Goal: Task Accomplishment & Management: Understand process/instructions

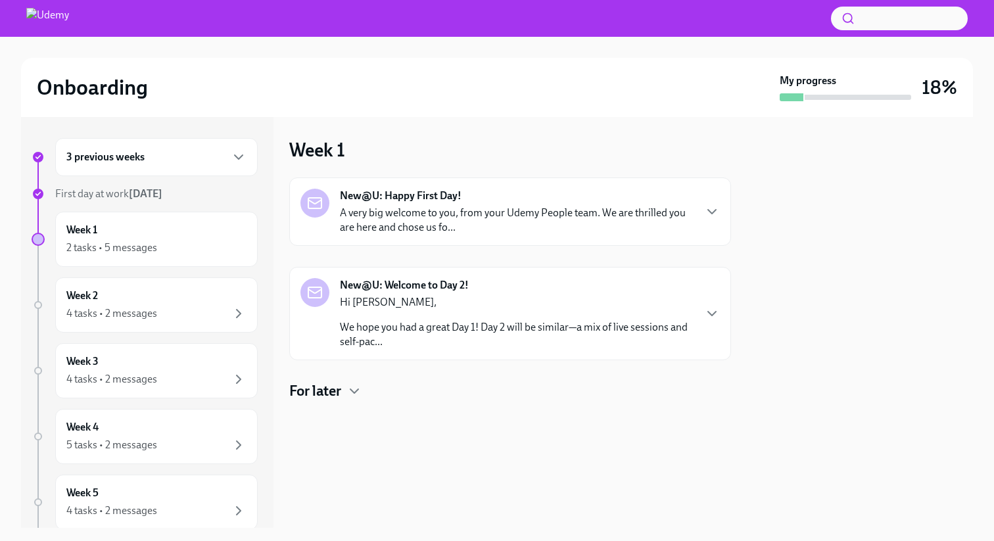
click at [439, 321] on p "We hope you had a great Day 1! Day 2 will be similar—a mix of live sessions and…" at bounding box center [517, 334] width 354 height 29
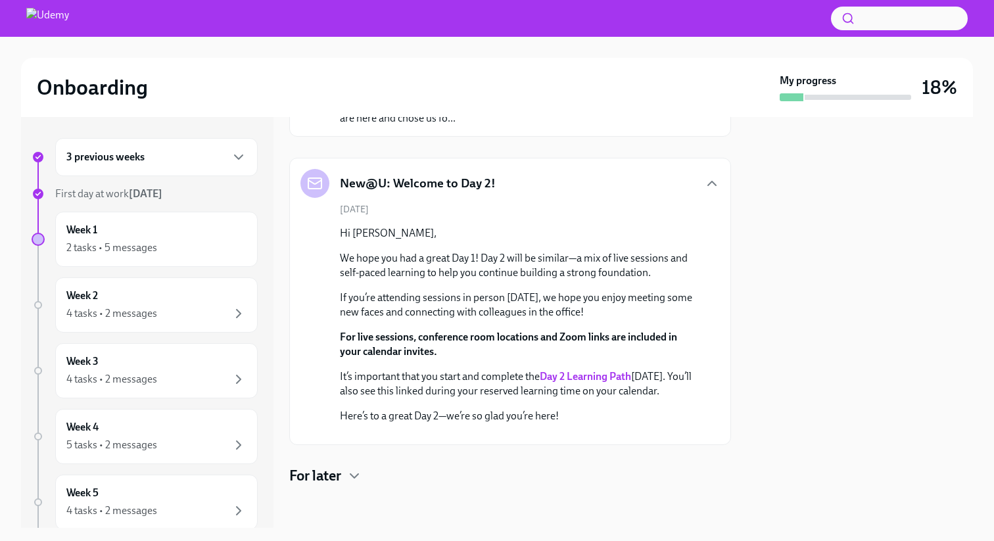
scroll to position [260, 0]
click at [210, 246] on div "2 tasks • 5 messages" at bounding box center [156, 248] width 180 height 16
click at [321, 476] on h4 "For later" at bounding box center [315, 476] width 52 height 20
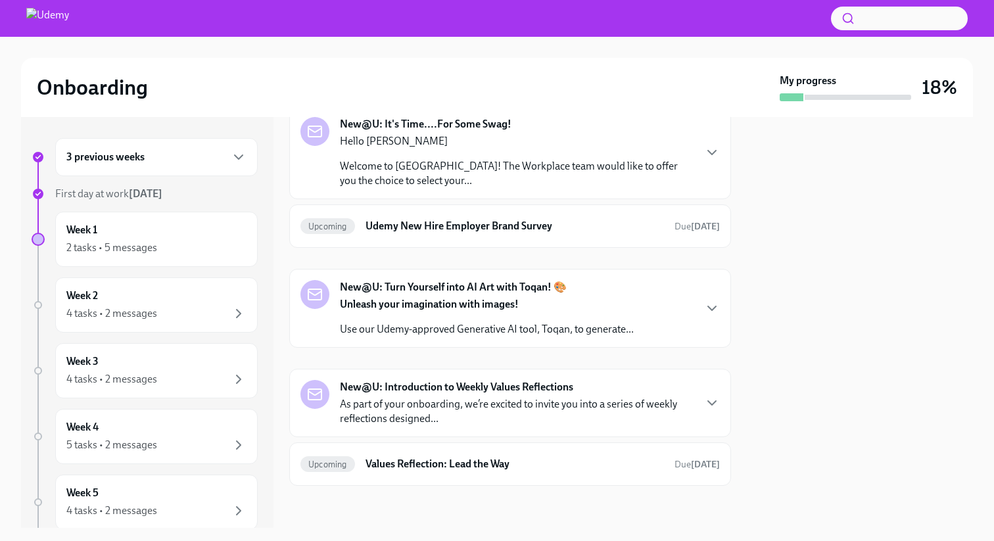
scroll to position [558, 0]
click at [515, 188] on p "Welcome to [GEOGRAPHIC_DATA]! The Workplace team would like to offer you the ch…" at bounding box center [517, 173] width 354 height 29
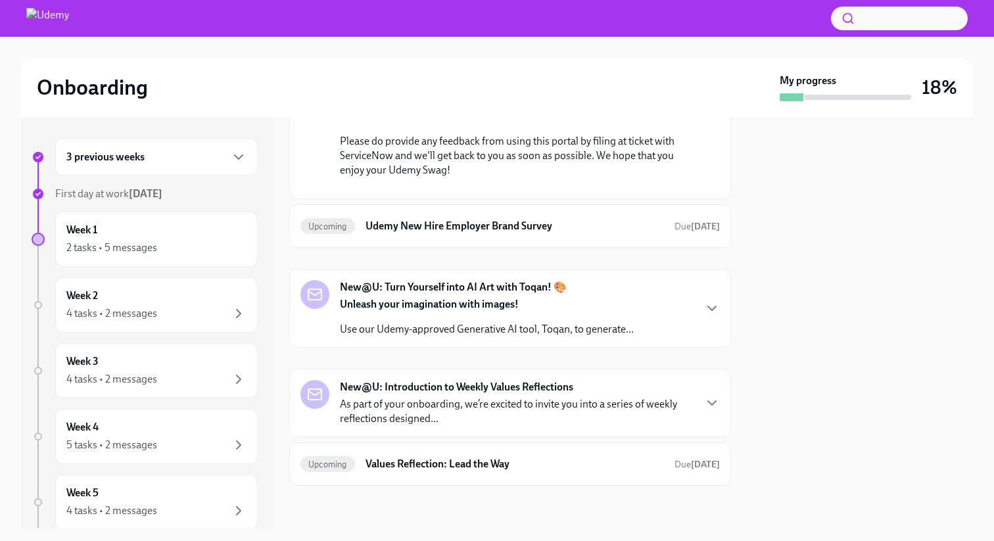
scroll to position [1208, 0]
click at [233, 324] on div "Week 2 4 tasks • 2 messages" at bounding box center [156, 304] width 202 height 55
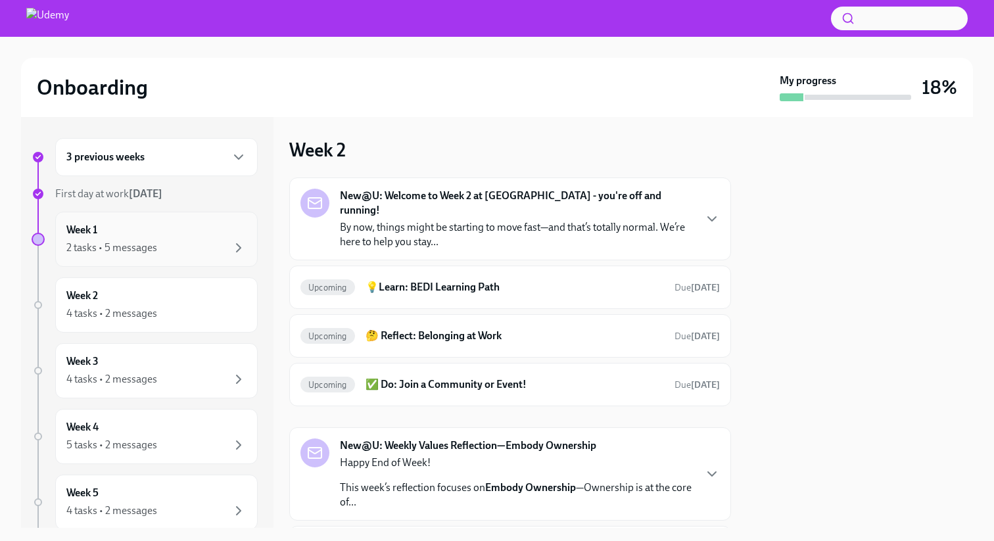
click at [209, 237] on div "Week 1 2 tasks • 5 messages" at bounding box center [156, 239] width 180 height 33
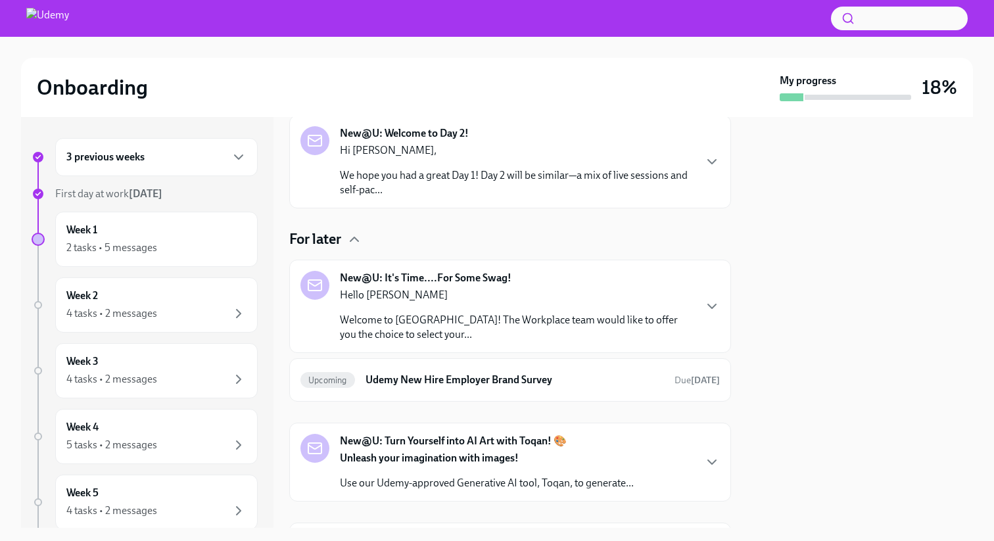
scroll to position [306, 0]
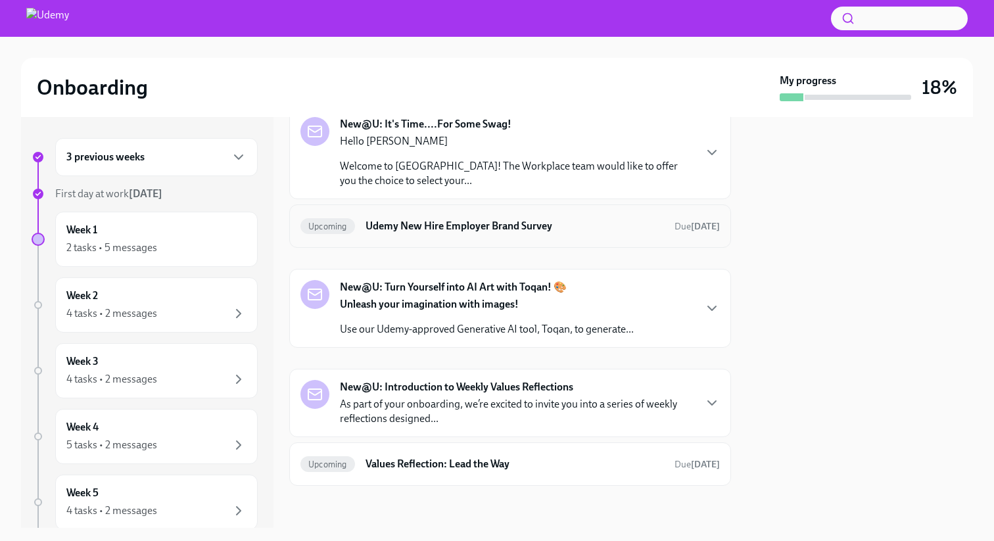
click at [429, 229] on h6 "Udemy New Hire Employer Brand Survey" at bounding box center [514, 226] width 298 height 14
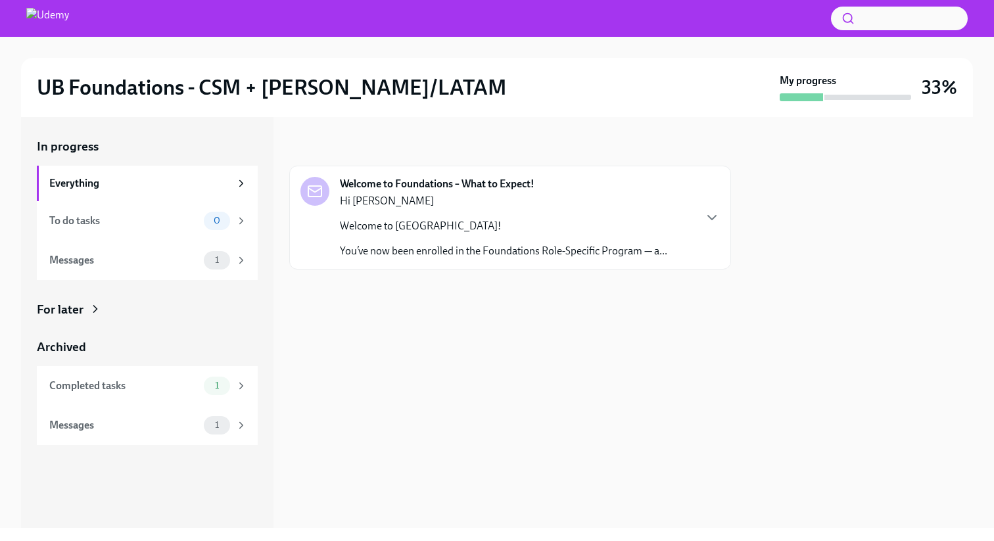
click at [710, 206] on div "Welcome to Foundations – What to Expect! Hi [PERSON_NAME] Welcome to [GEOGRAPHI…" at bounding box center [509, 218] width 419 height 82
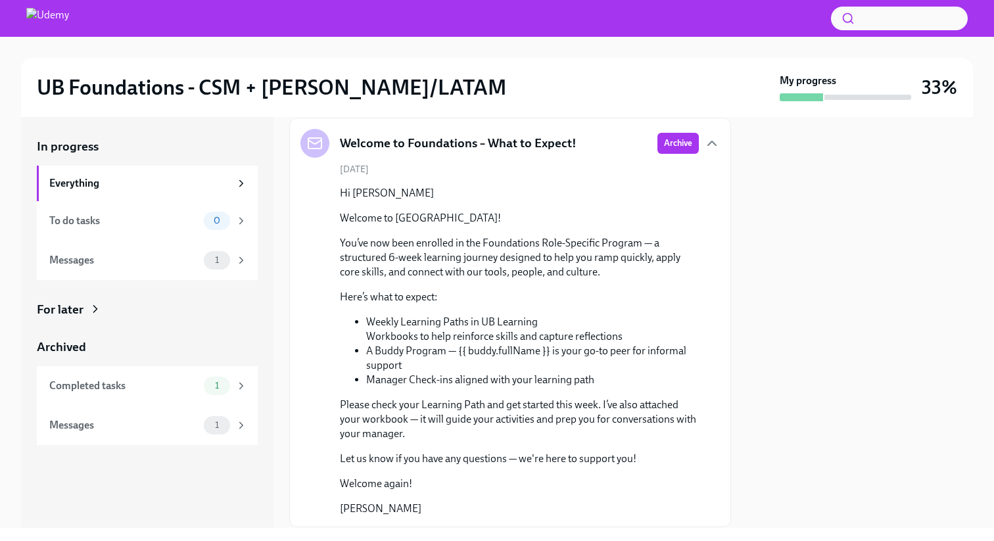
scroll to position [89, 0]
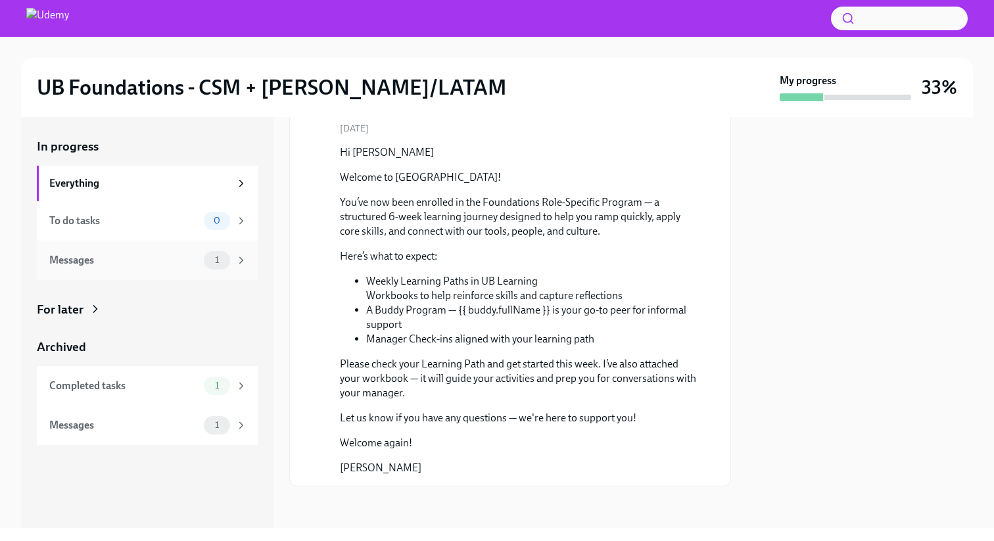
click at [238, 266] on icon at bounding box center [241, 260] width 12 height 12
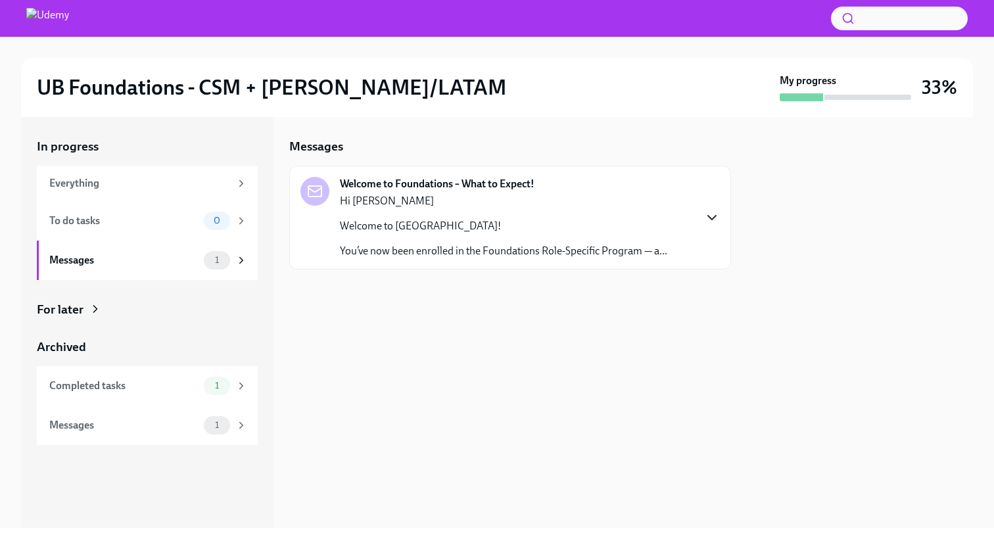
click at [719, 213] on icon "button" at bounding box center [712, 218] width 16 height 16
